Goal: Task Accomplishment & Management: Manage account settings

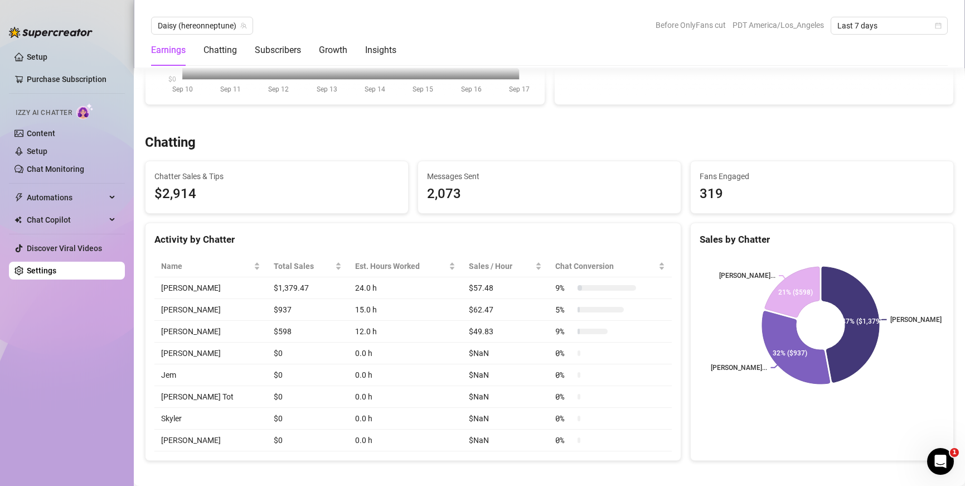
scroll to position [335, 0]
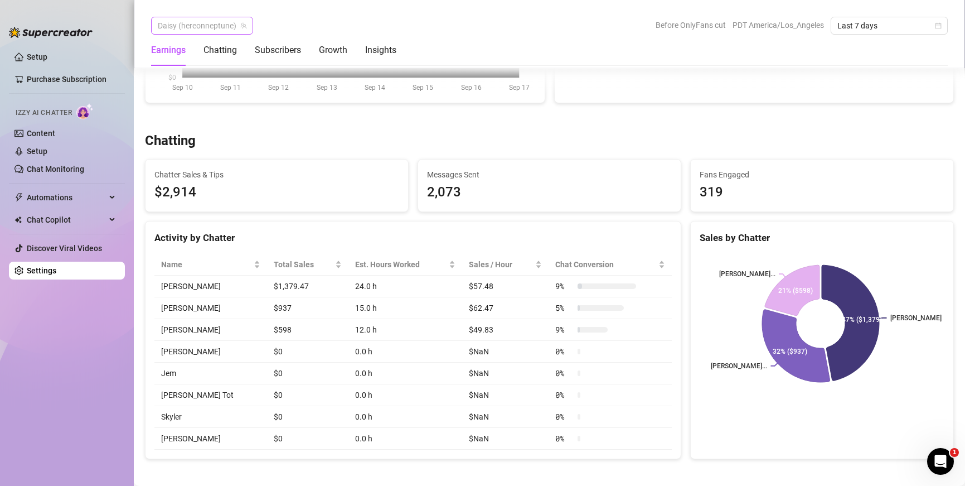
click at [215, 31] on span "Daisy (hereonneptune)" at bounding box center [202, 25] width 89 height 17
click at [211, 47] on span "( averylustx )" at bounding box center [211, 48] width 41 height 12
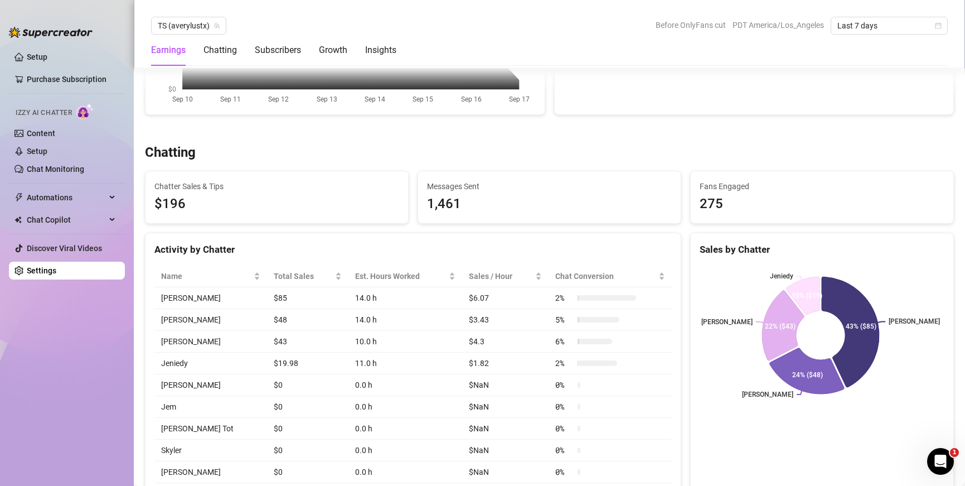
scroll to position [321, 0]
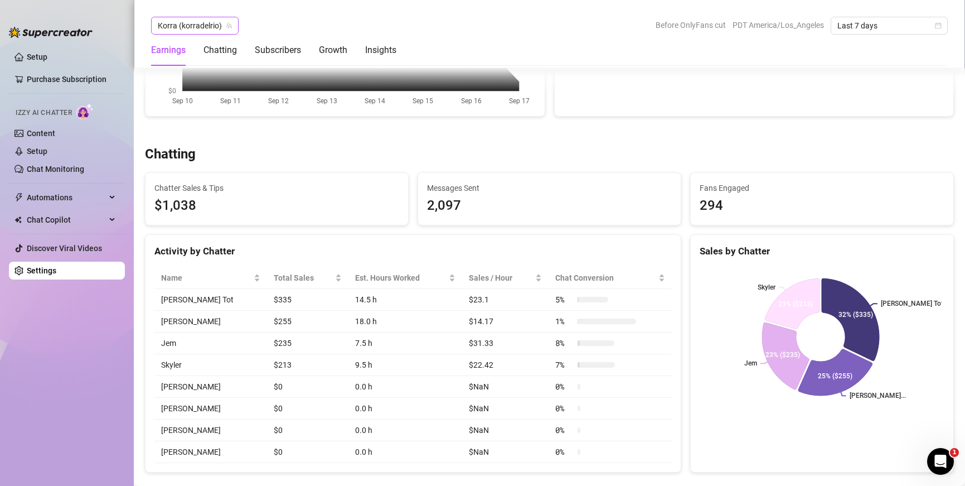
click at [190, 23] on span "Korra (korradelrio)" at bounding box center [195, 25] width 74 height 17
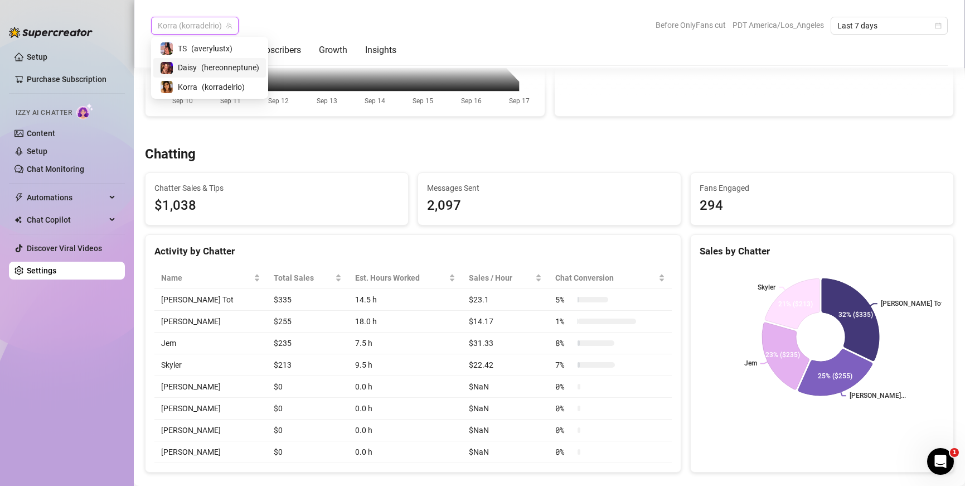
click at [196, 65] on span "Daisy" at bounding box center [187, 67] width 19 height 12
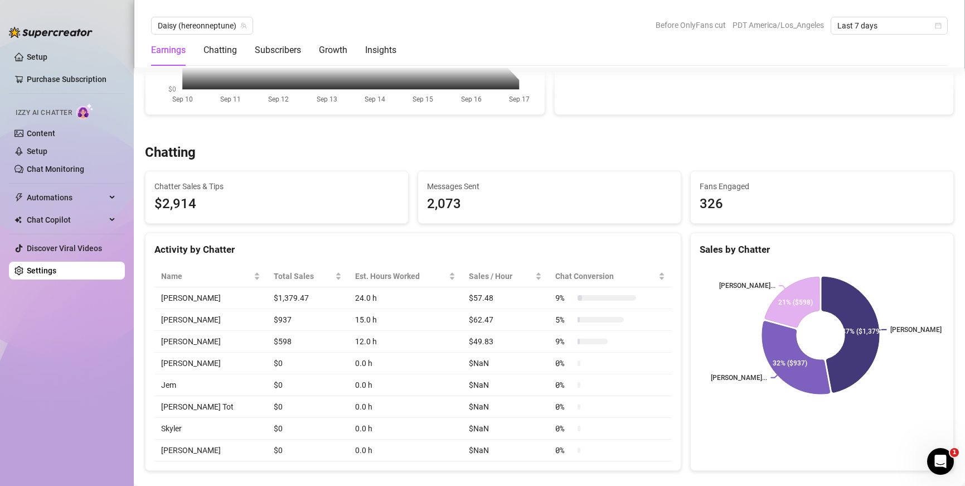
scroll to position [323, 0]
